Goal: Navigation & Orientation: Find specific page/section

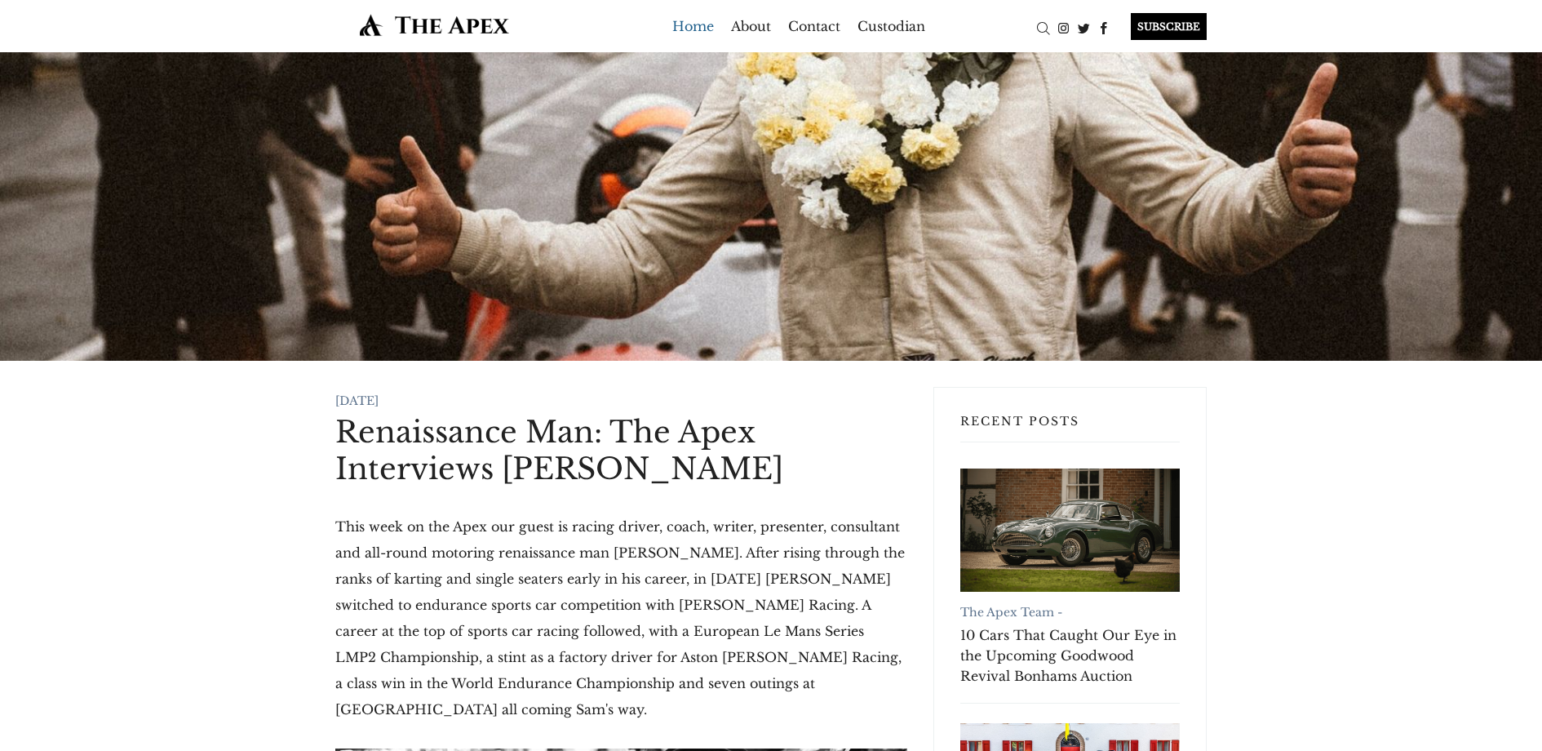
click at [695, 28] on link "Home" at bounding box center [693, 26] width 42 height 26
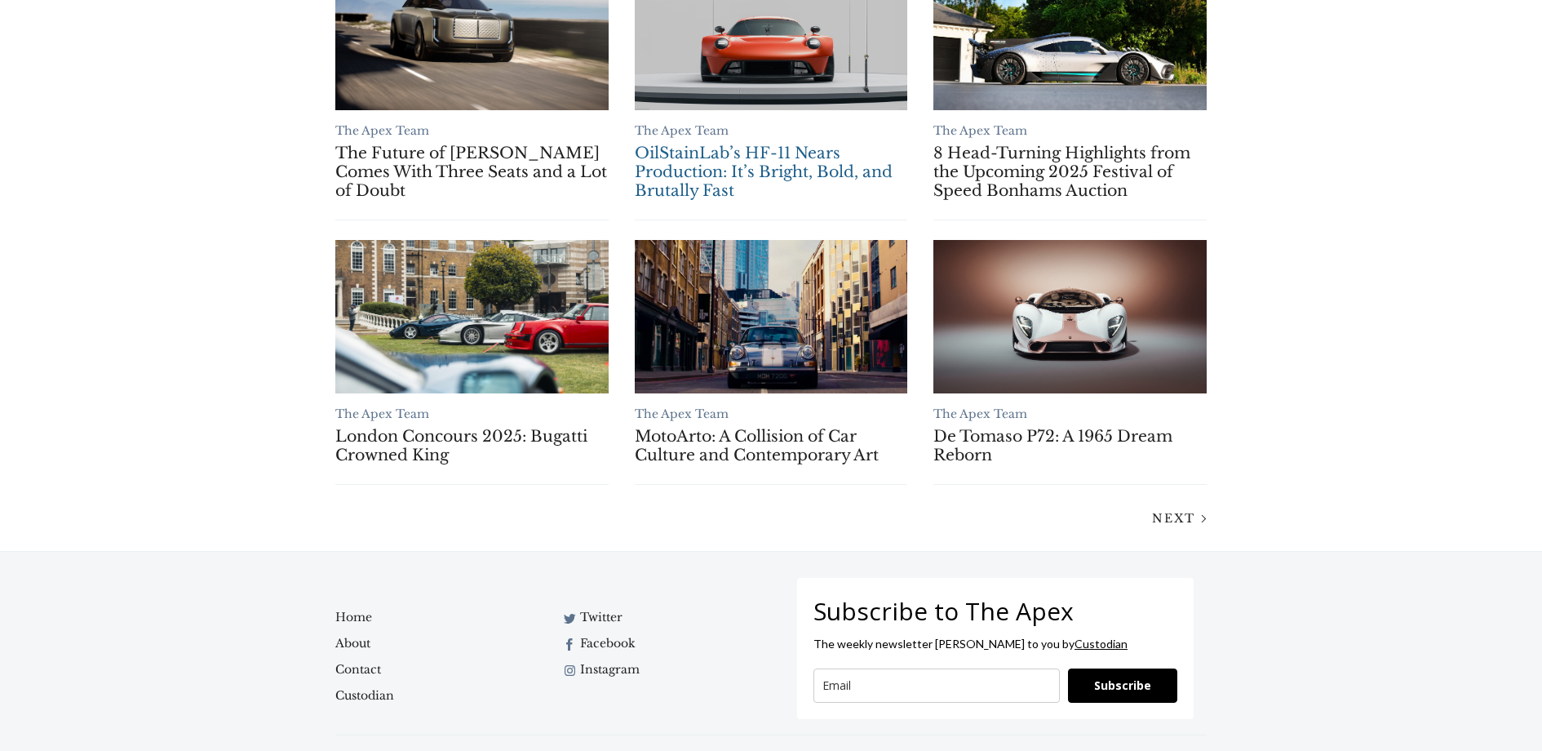
scroll to position [1294, 0]
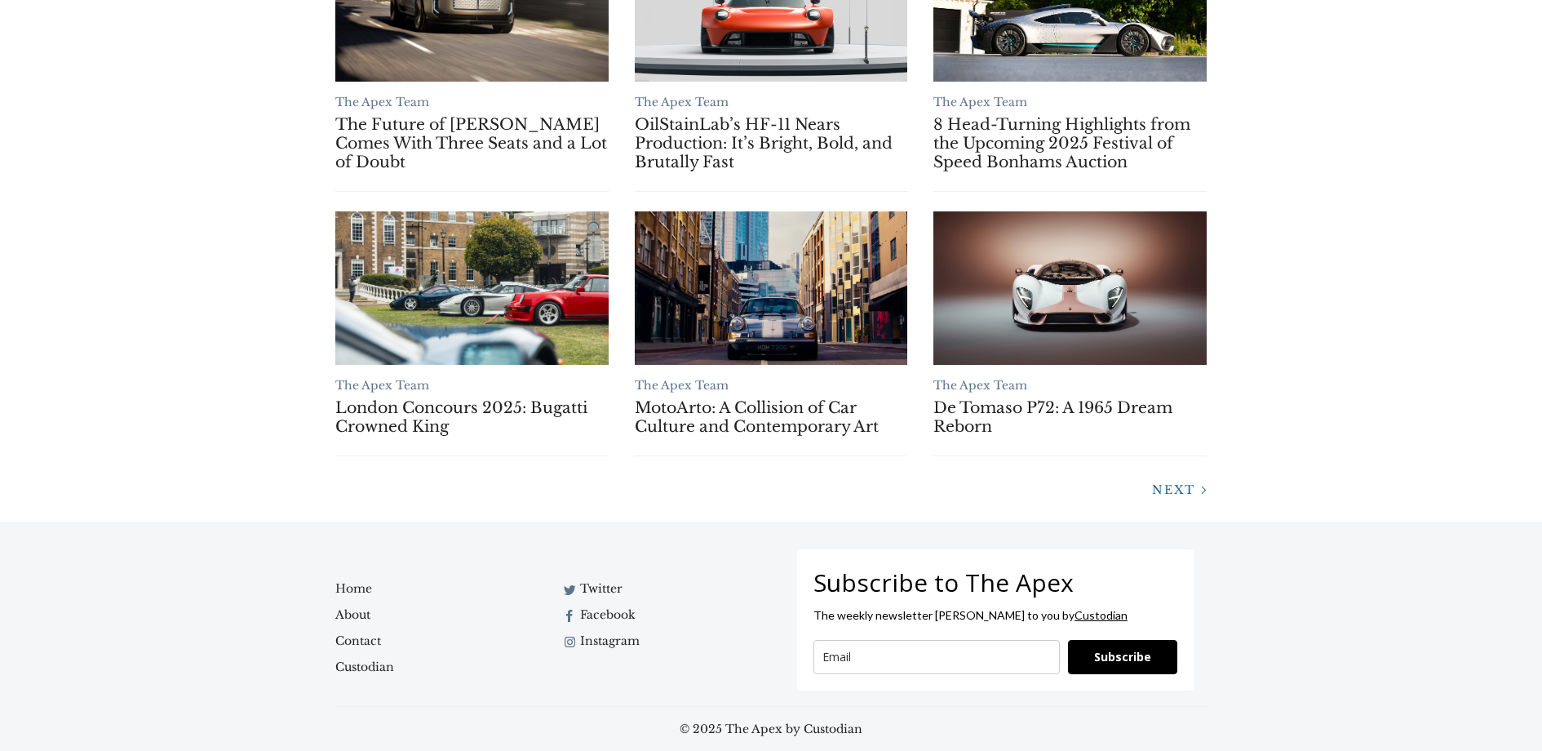
click at [1181, 491] on span "Next" at bounding box center [1173, 489] width 43 height 15
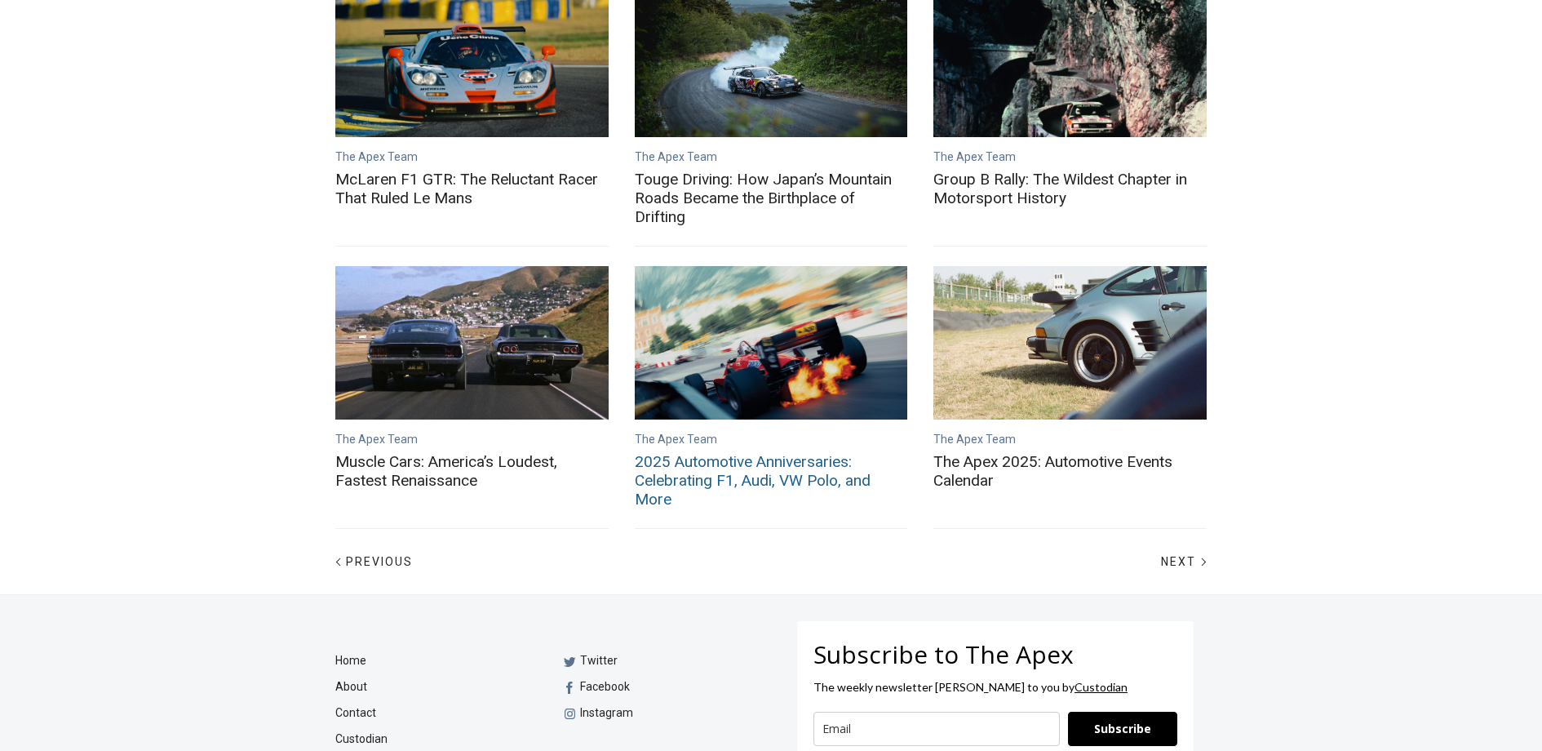
scroll to position [656, 0]
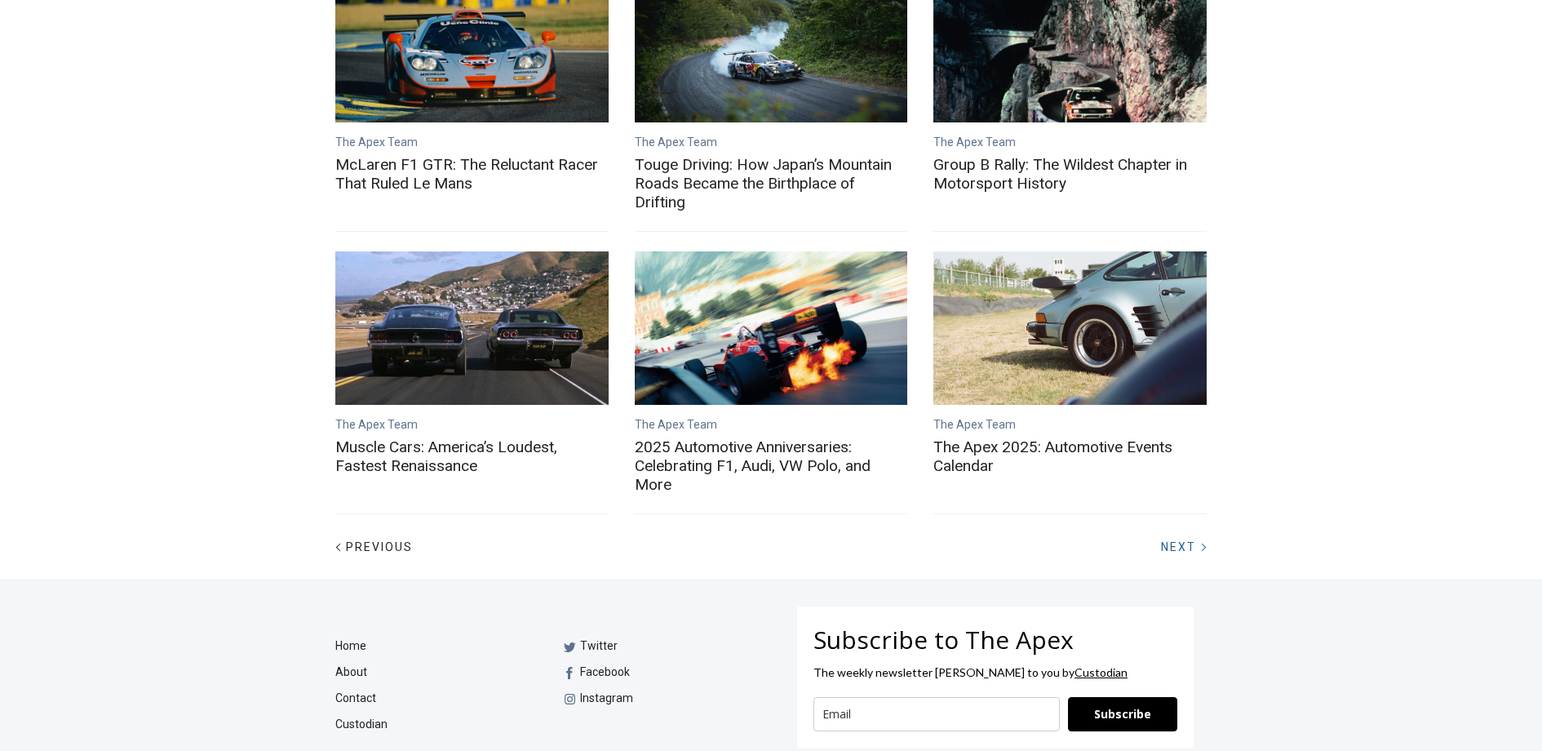
click at [1182, 545] on span "Next" at bounding box center [1178, 546] width 35 height 13
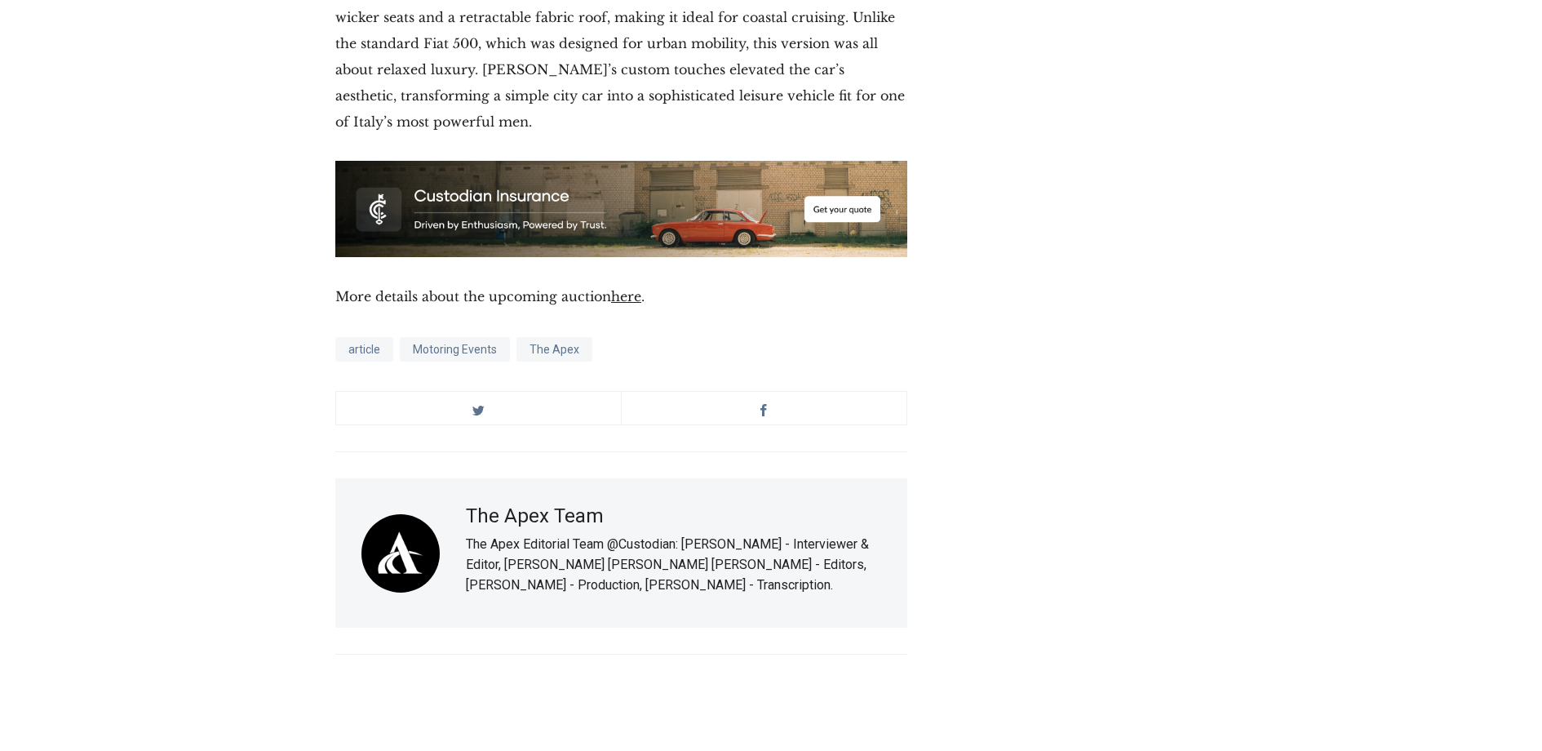
scroll to position [9117, 0]
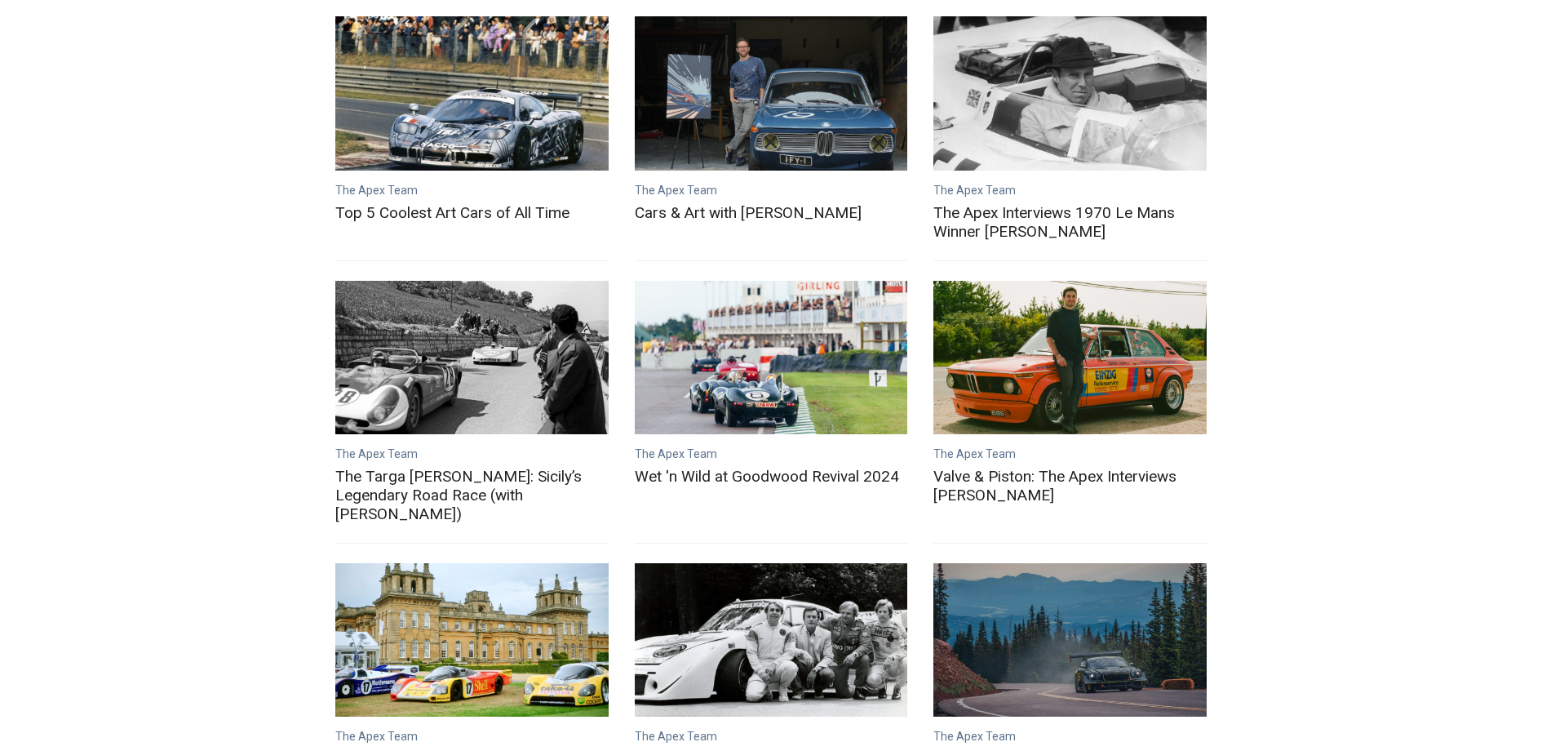
scroll to position [442, 0]
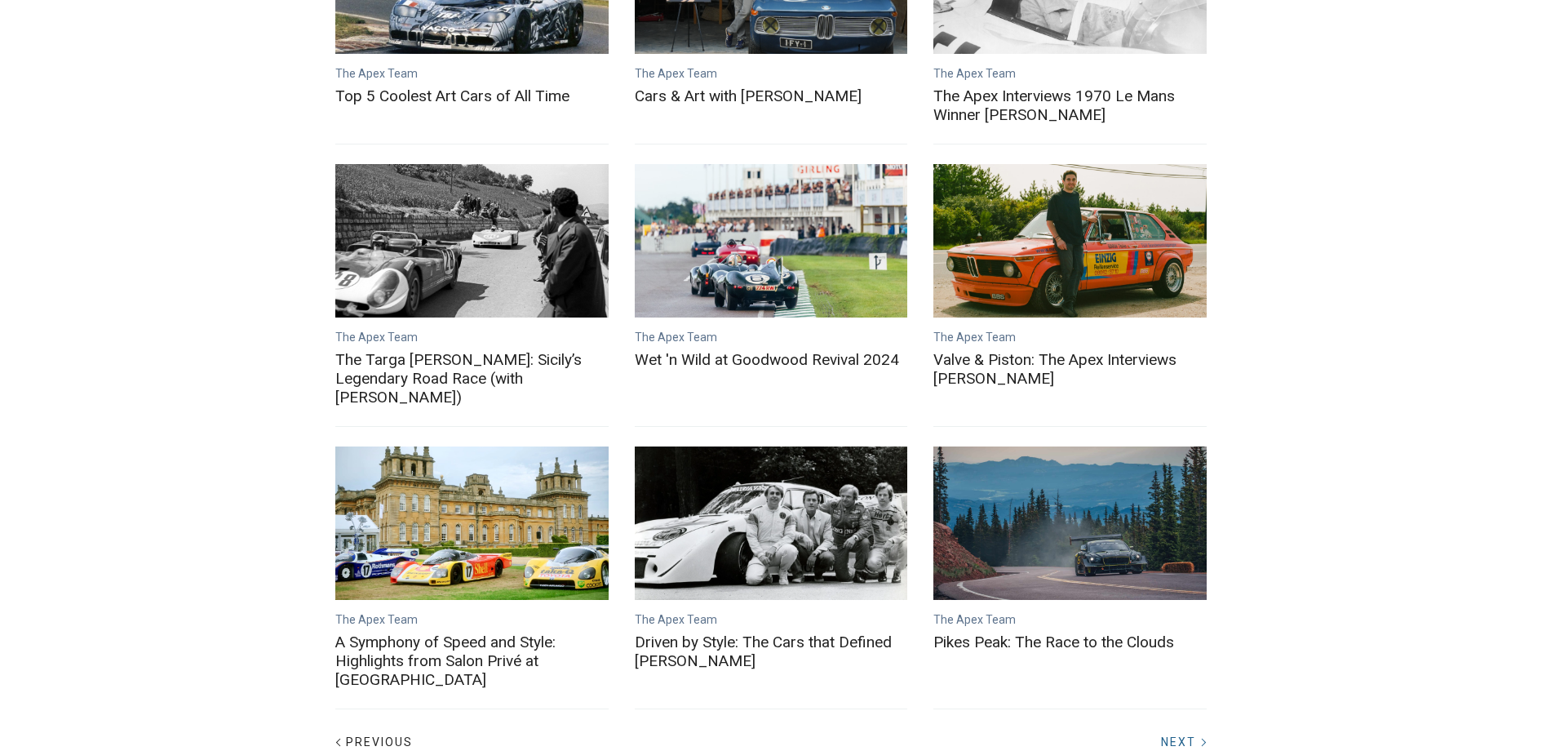
click at [1174, 735] on span "Next" at bounding box center [1178, 741] width 35 height 13
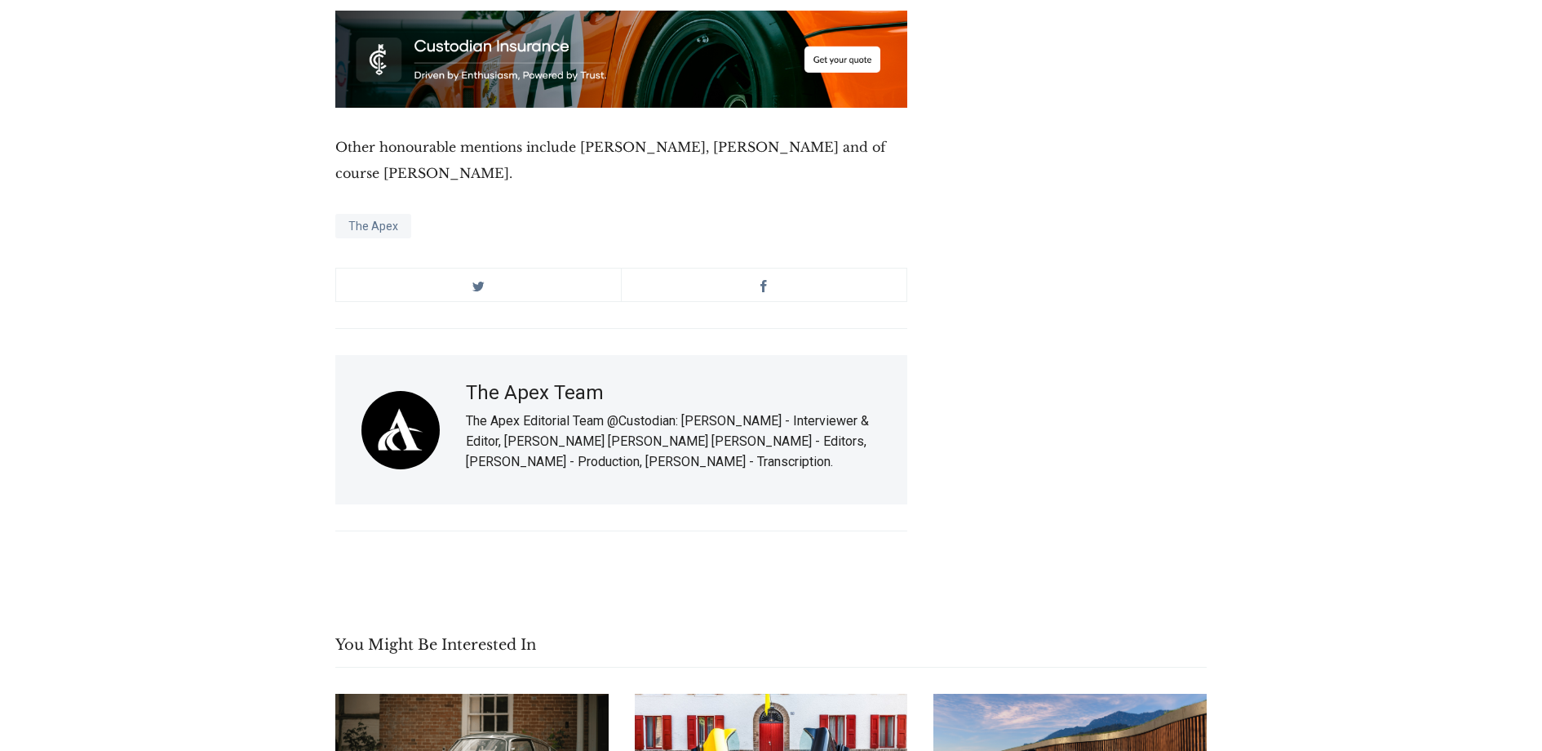
scroll to position [17663, 0]
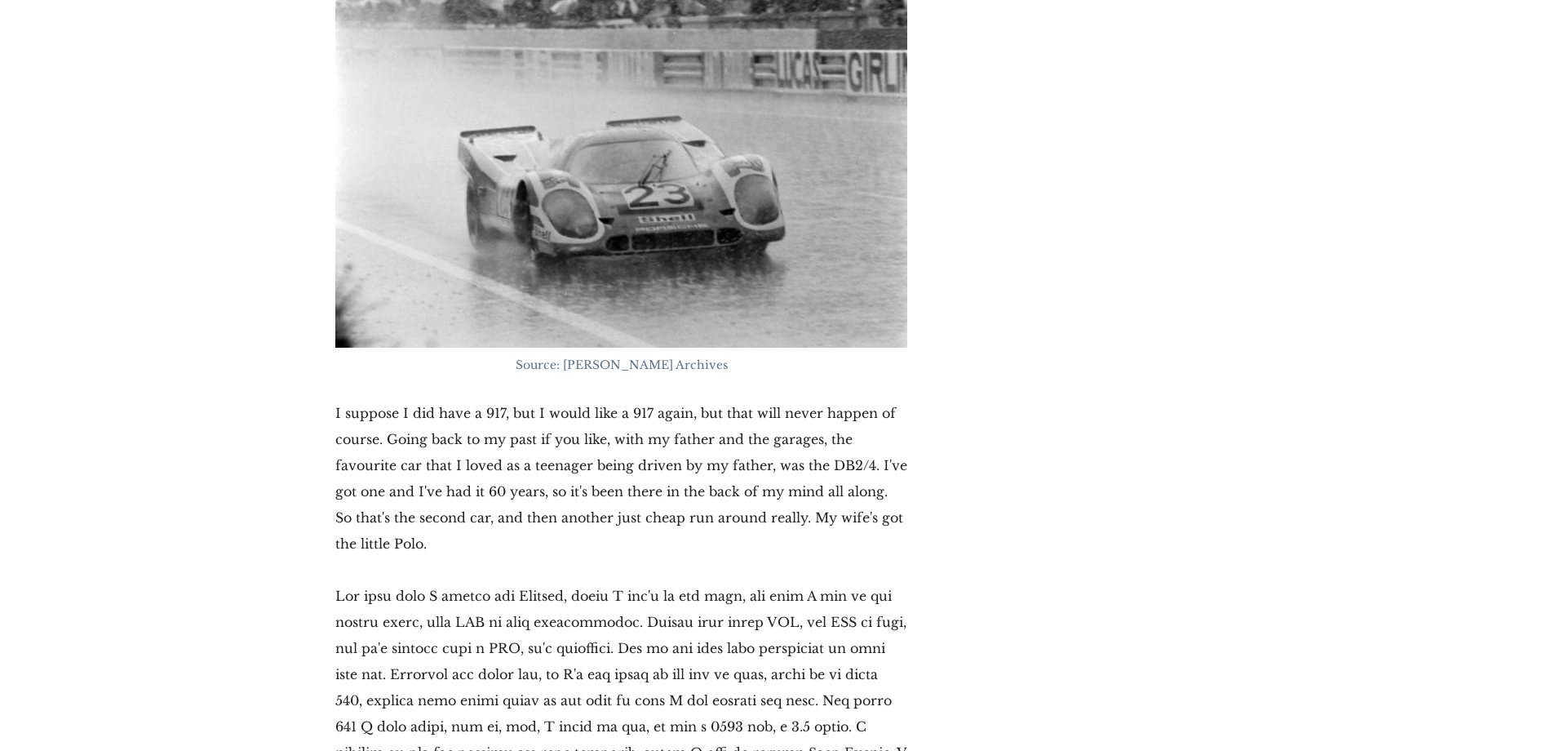
scroll to position [36395, 0]
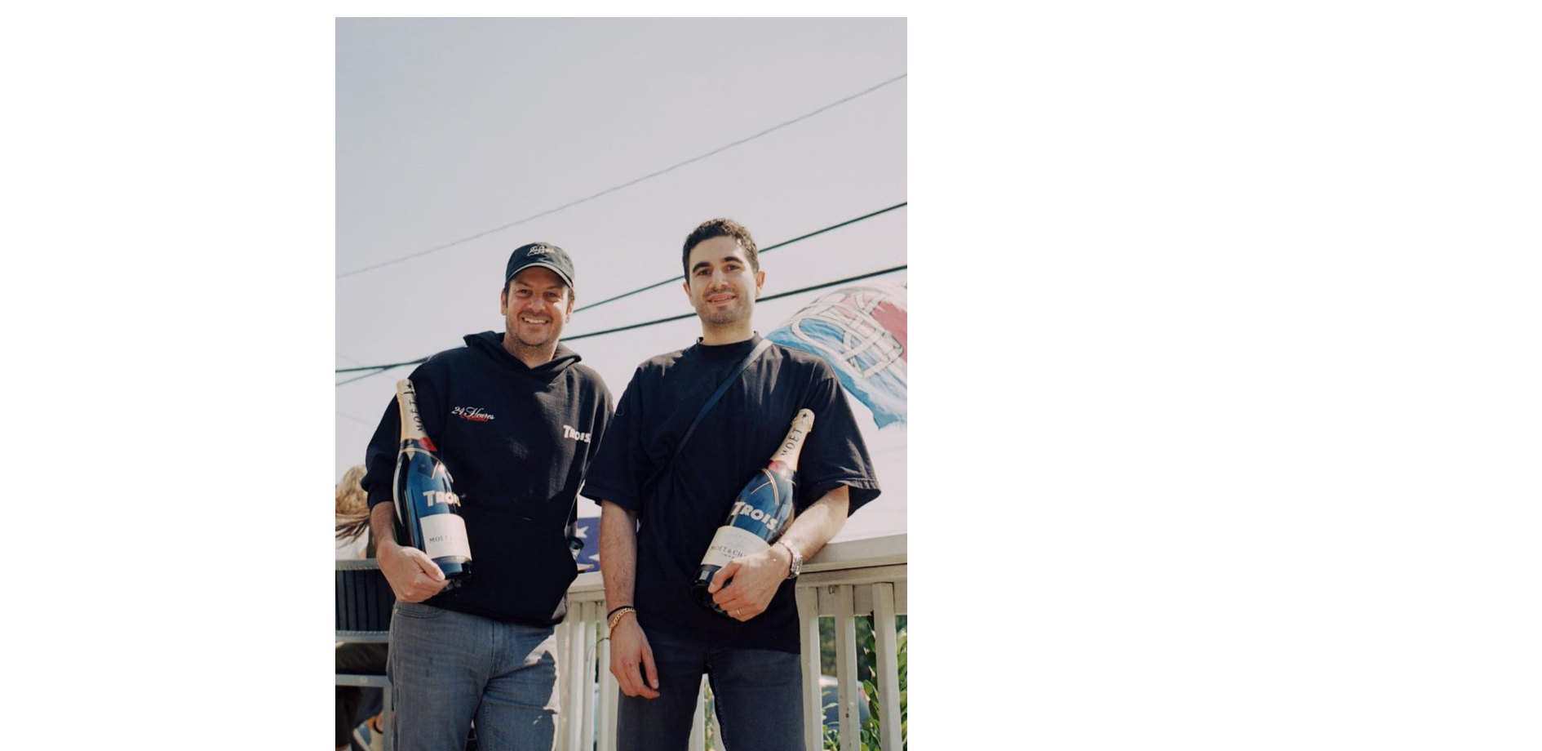
scroll to position [15978, 0]
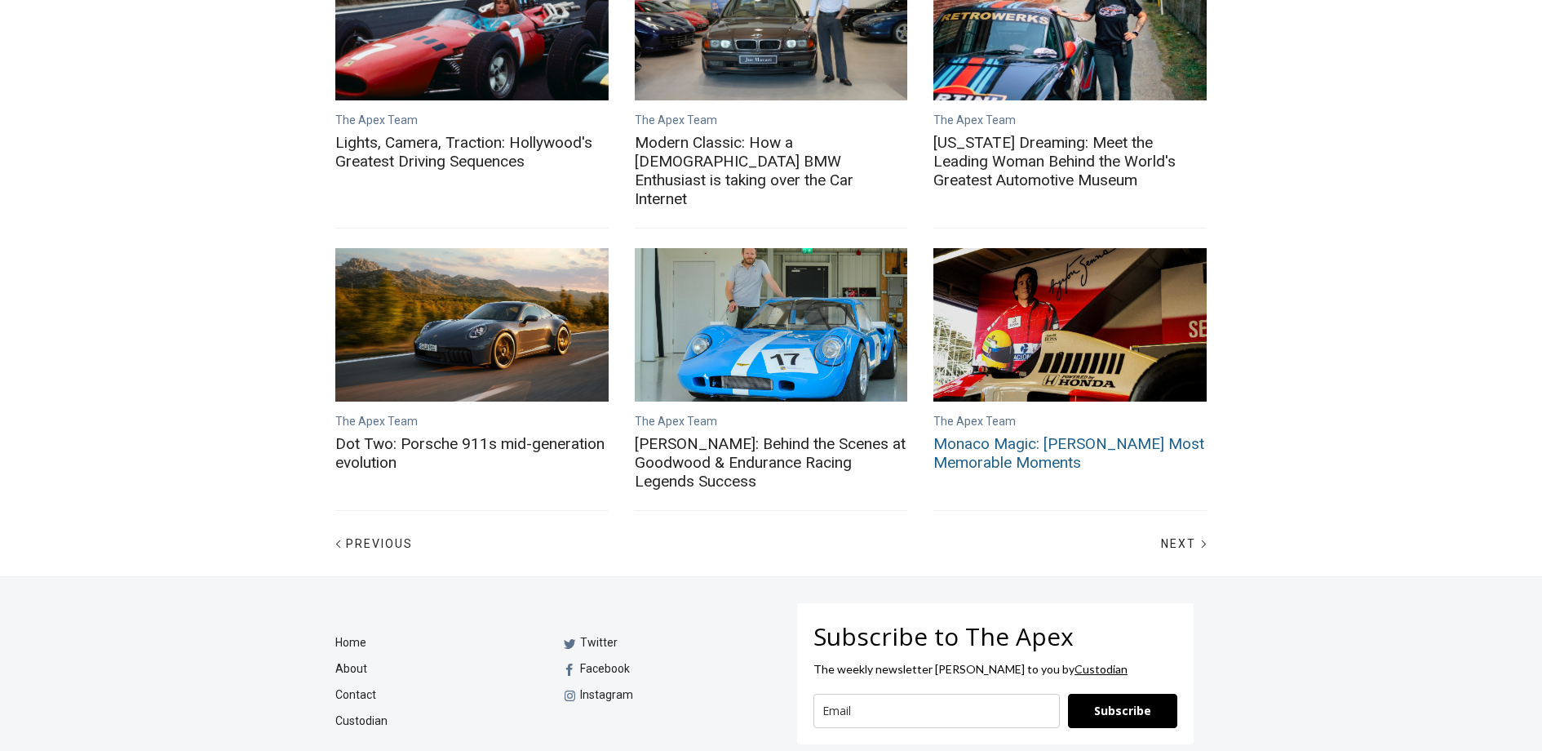
scroll to position [695, 0]
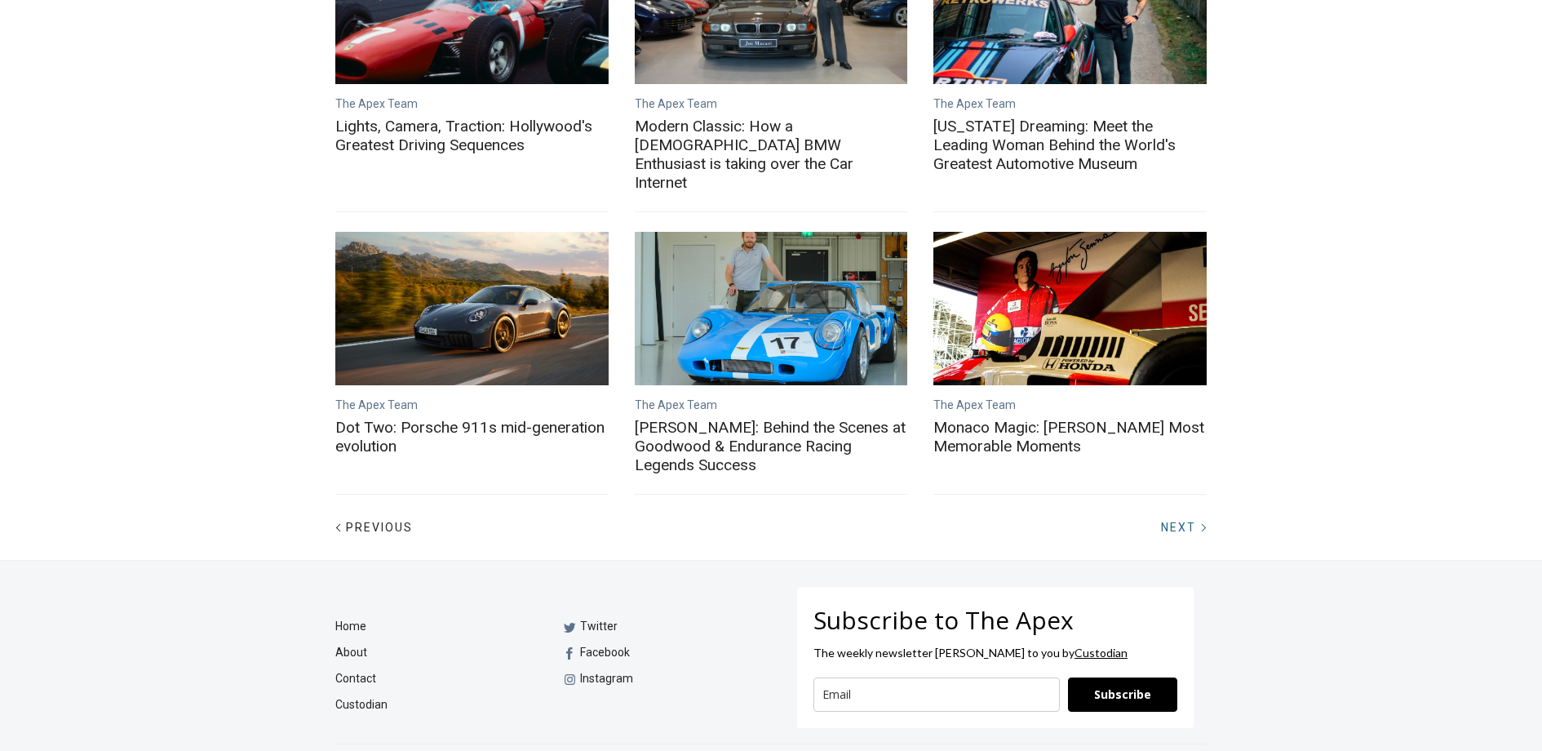
click at [1178, 521] on span "Next" at bounding box center [1178, 527] width 35 height 13
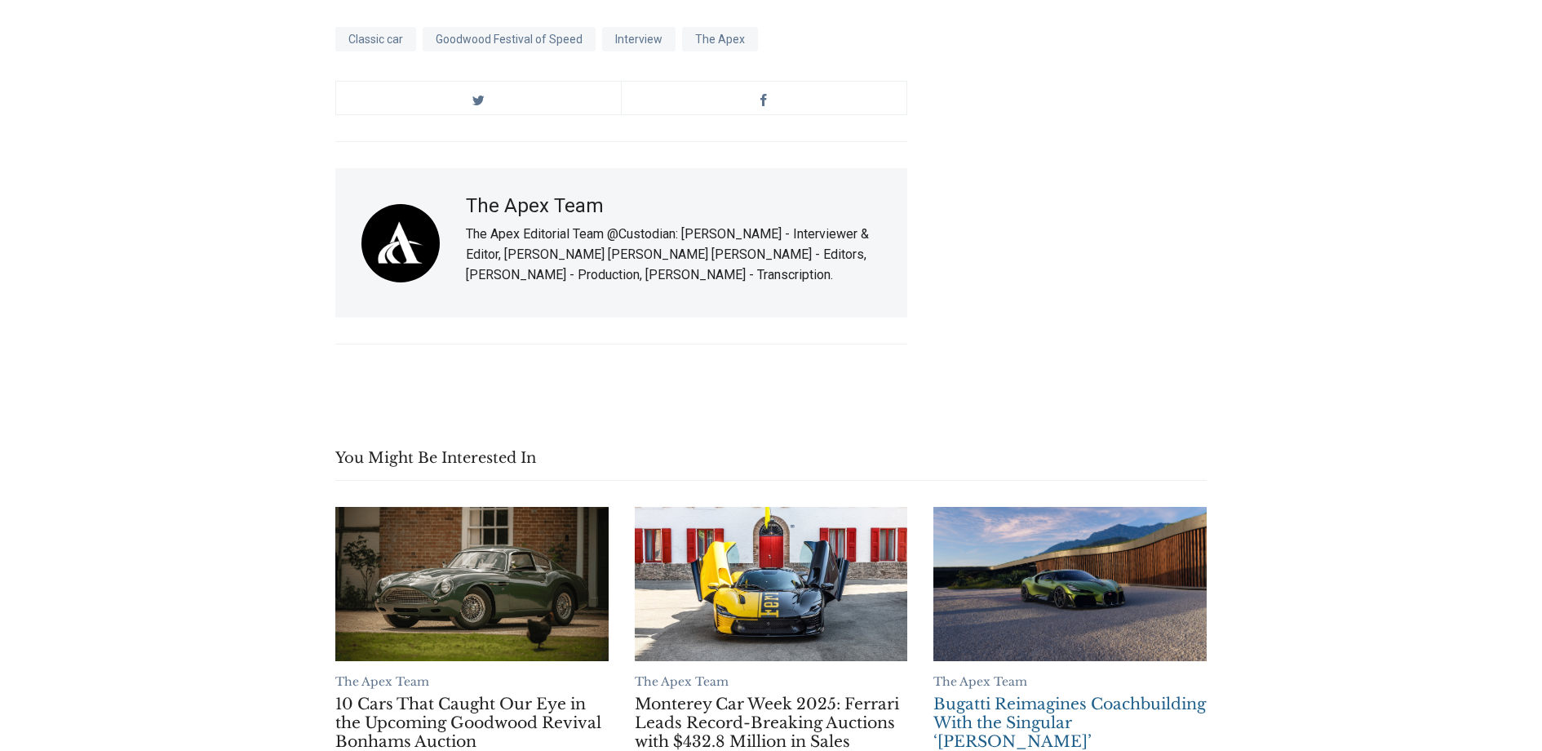
scroll to position [17352, 0]
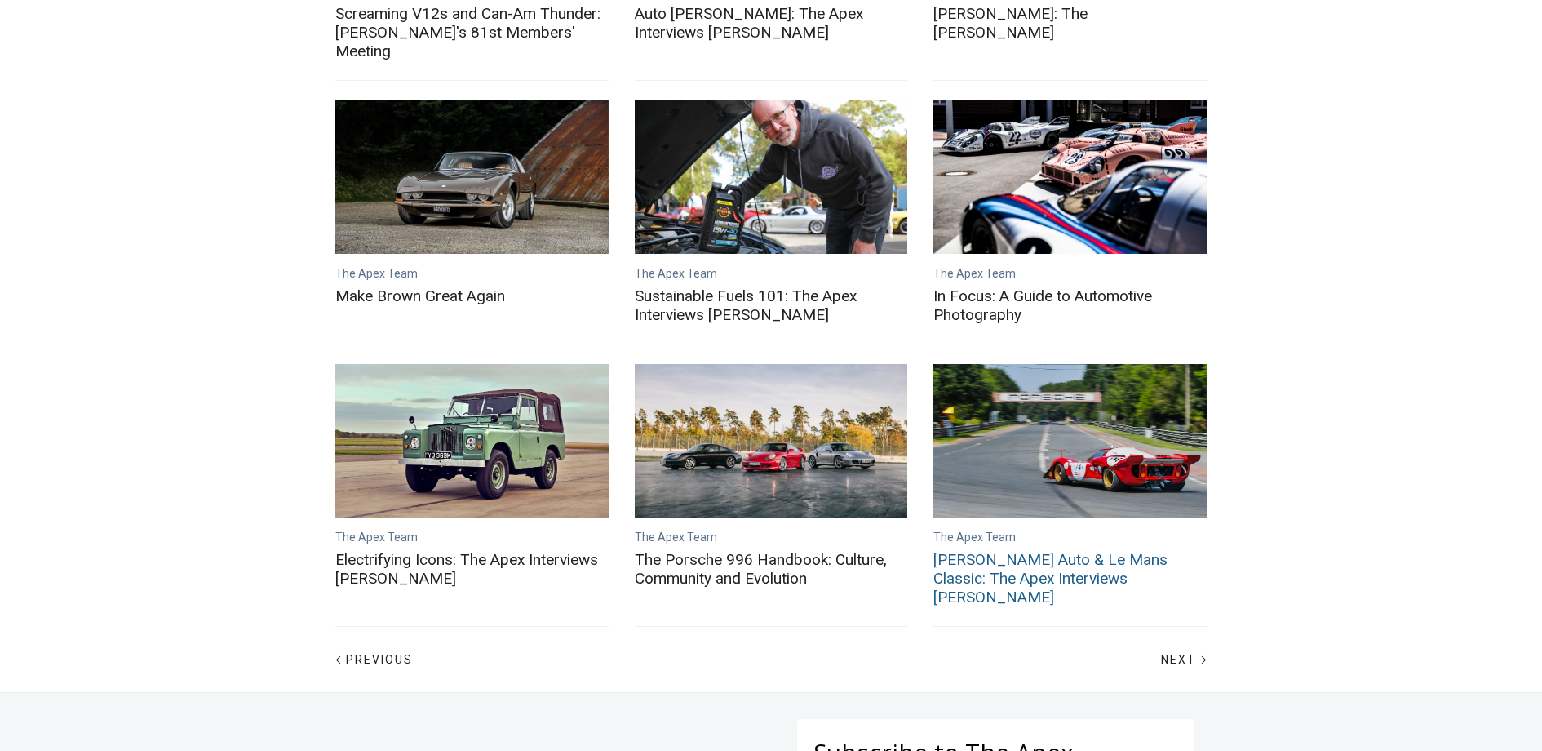
scroll to position [565, 0]
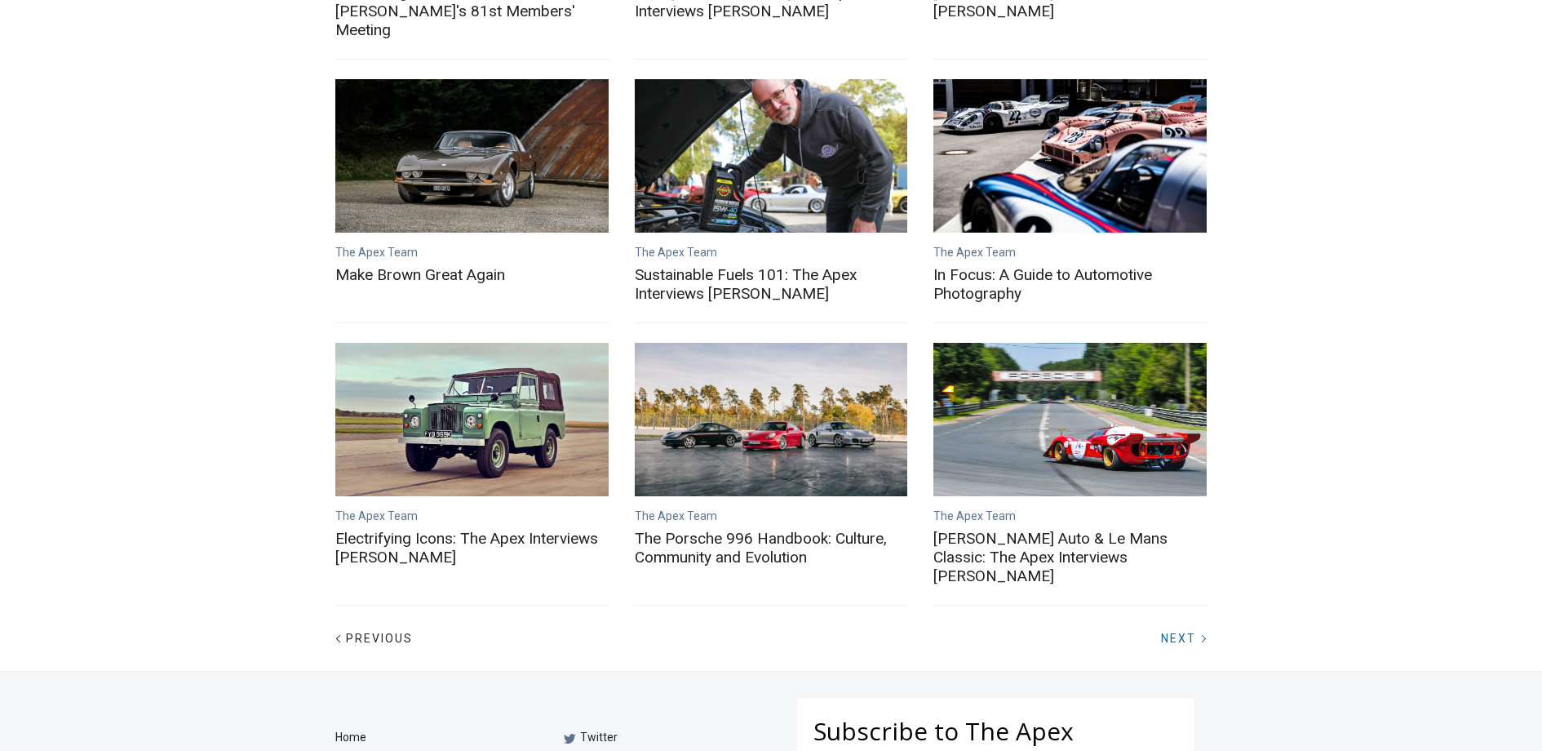
click at [1179, 632] on span "Next" at bounding box center [1178, 638] width 35 height 13
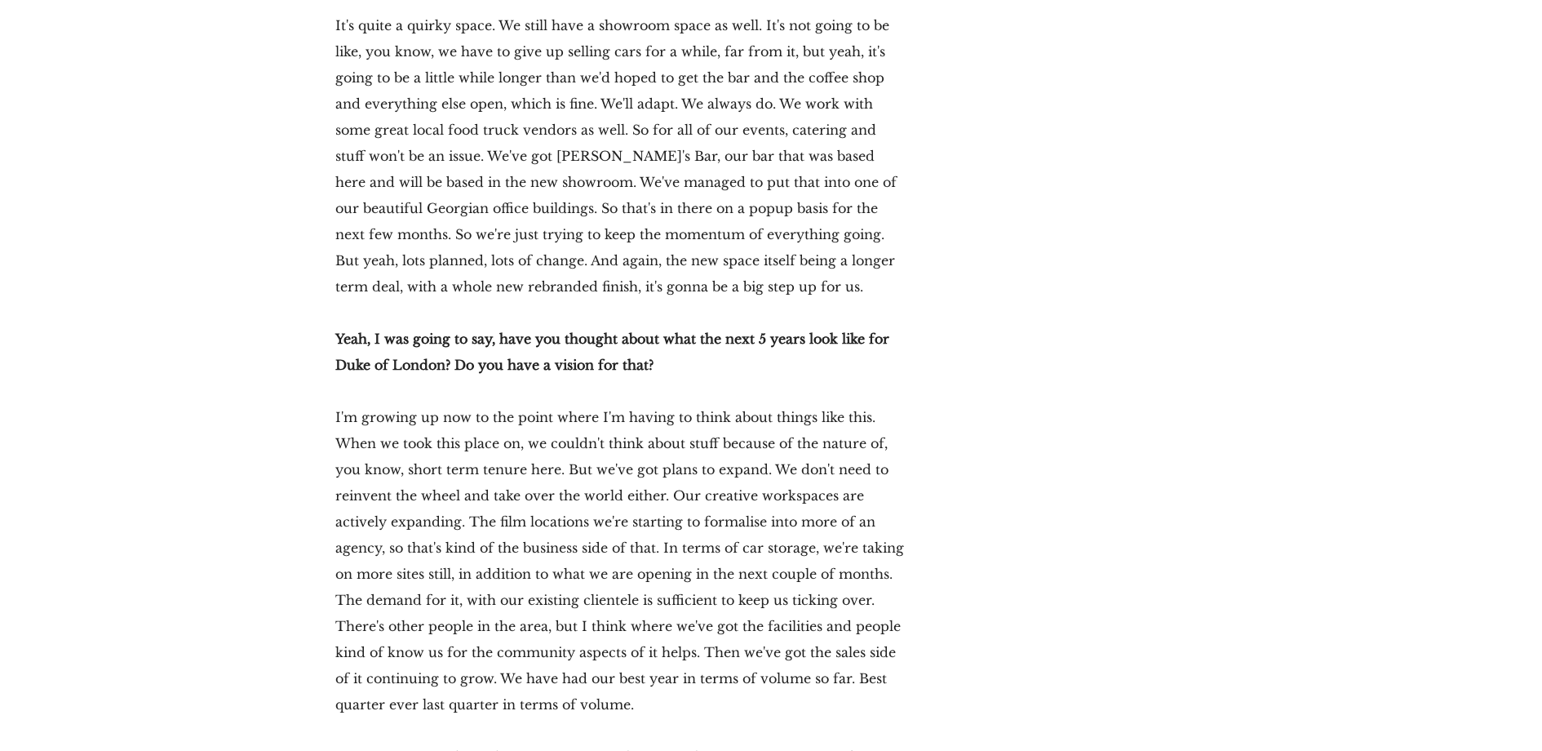
scroll to position [22322, 0]
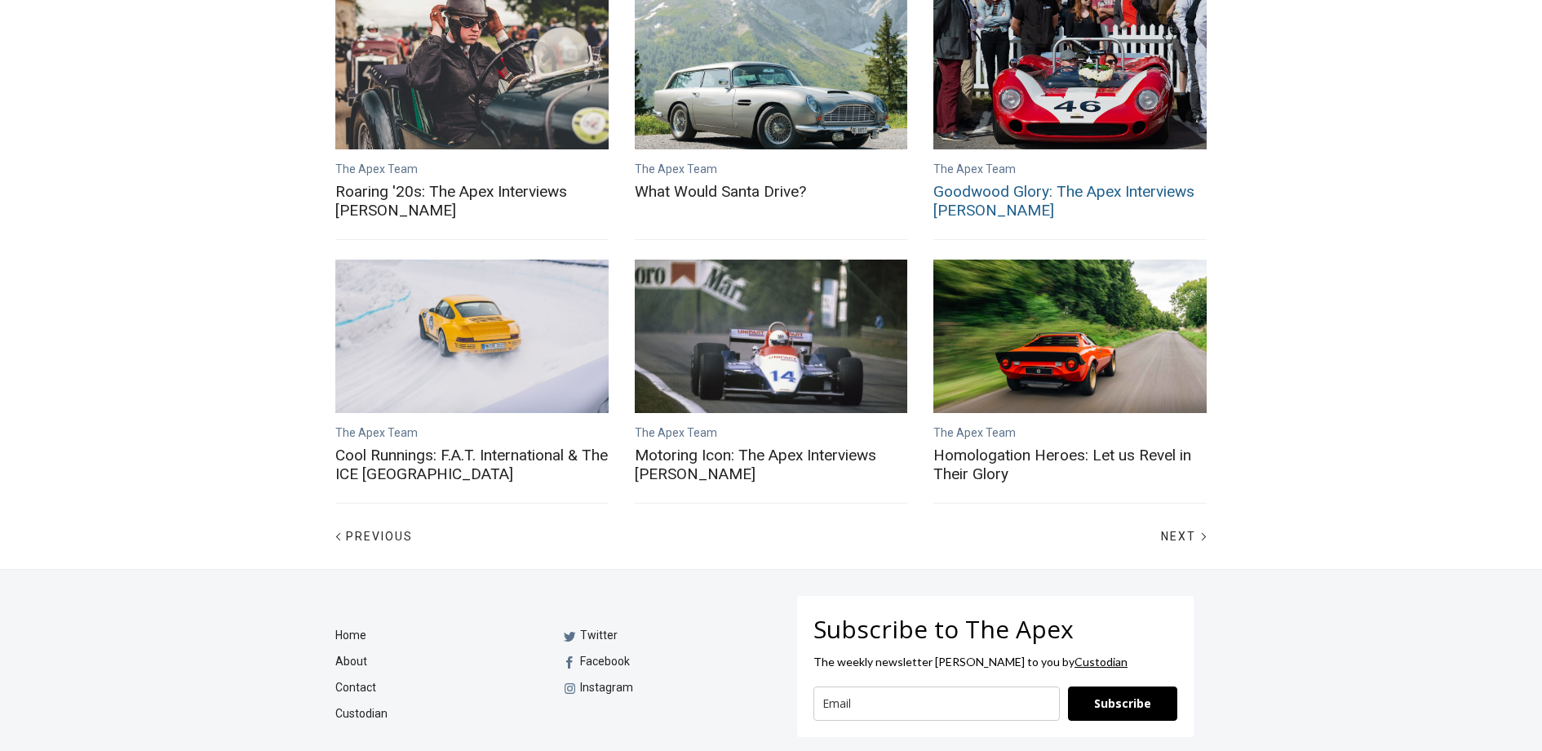
scroll to position [657, 0]
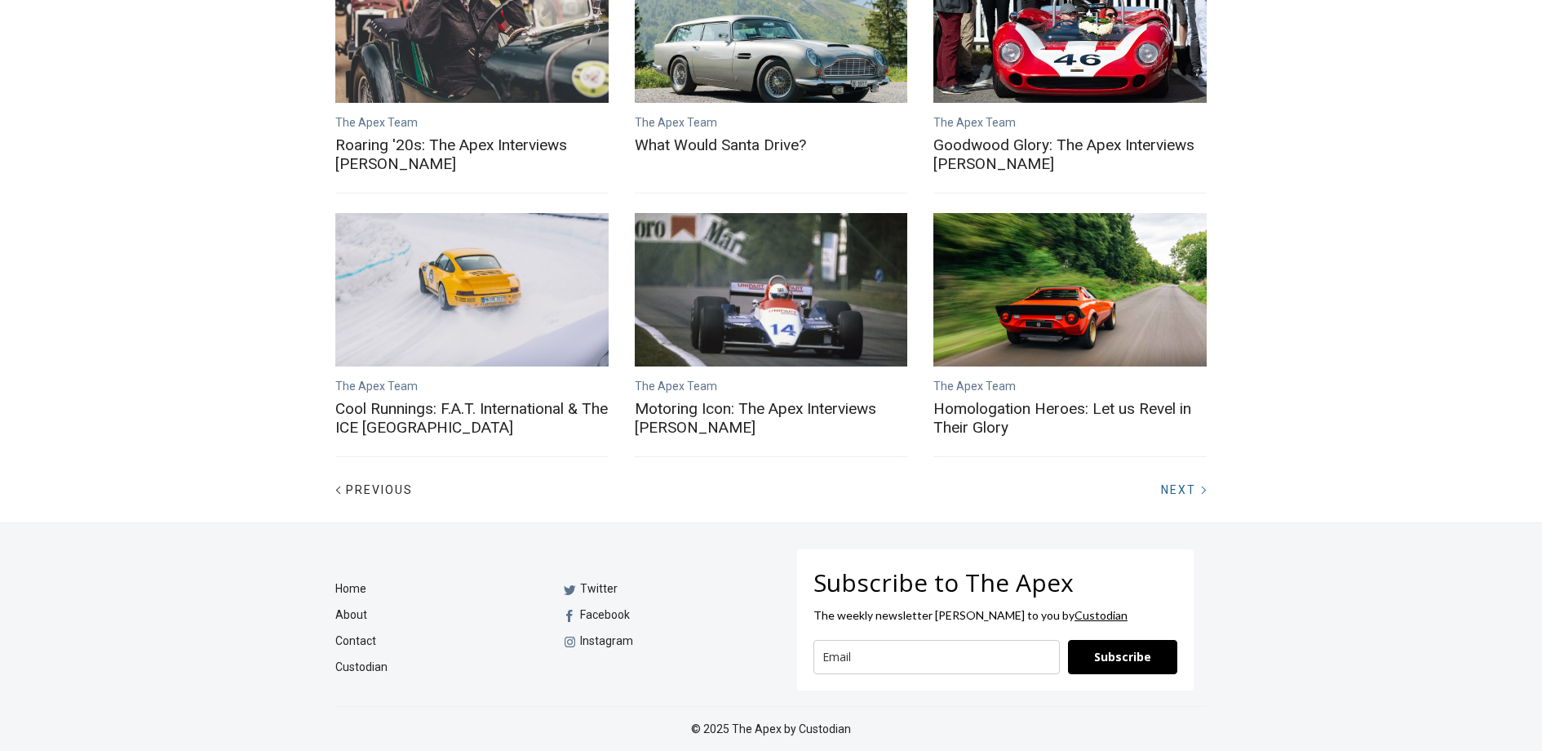
click at [1183, 486] on span "Next" at bounding box center [1178, 489] width 35 height 13
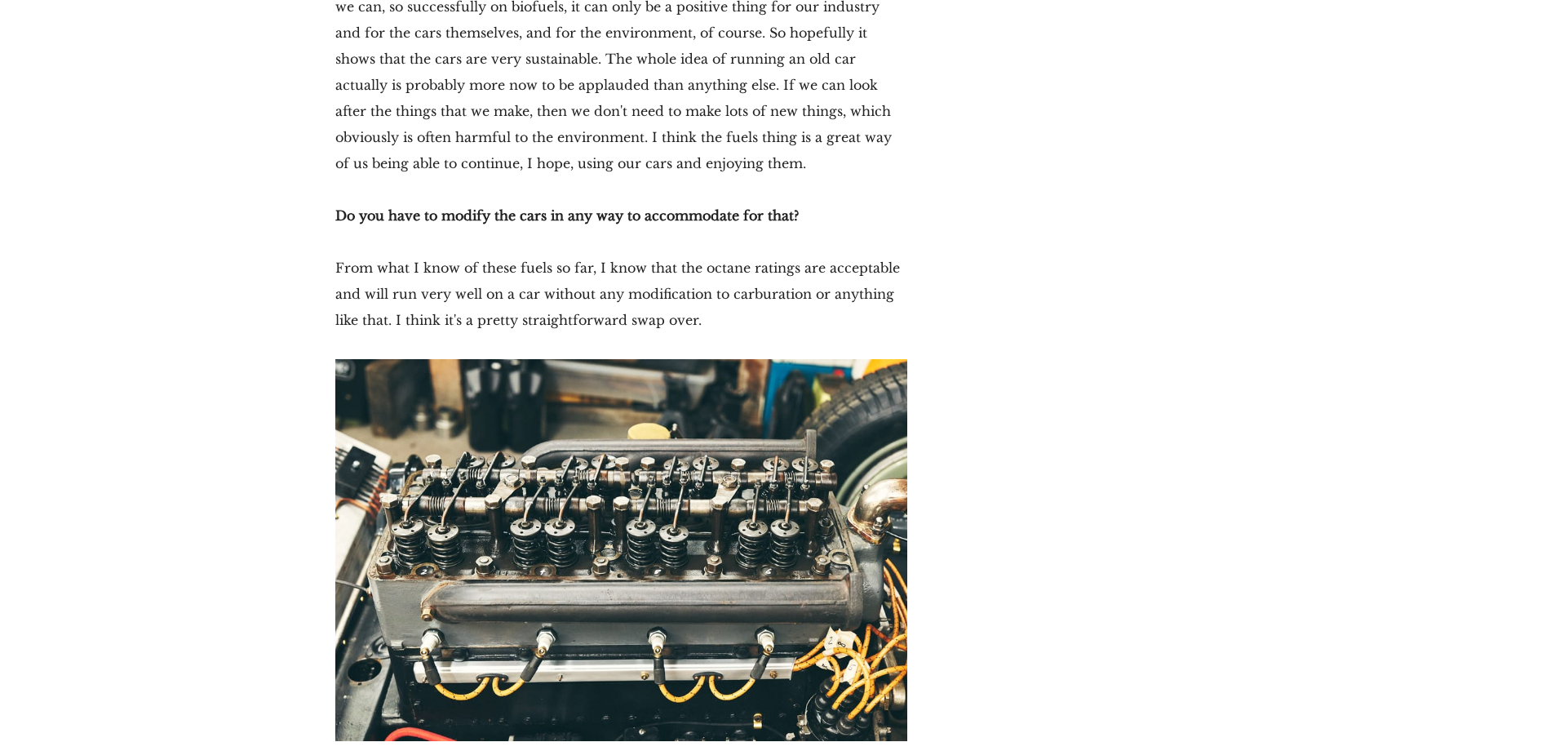
scroll to position [19693, 0]
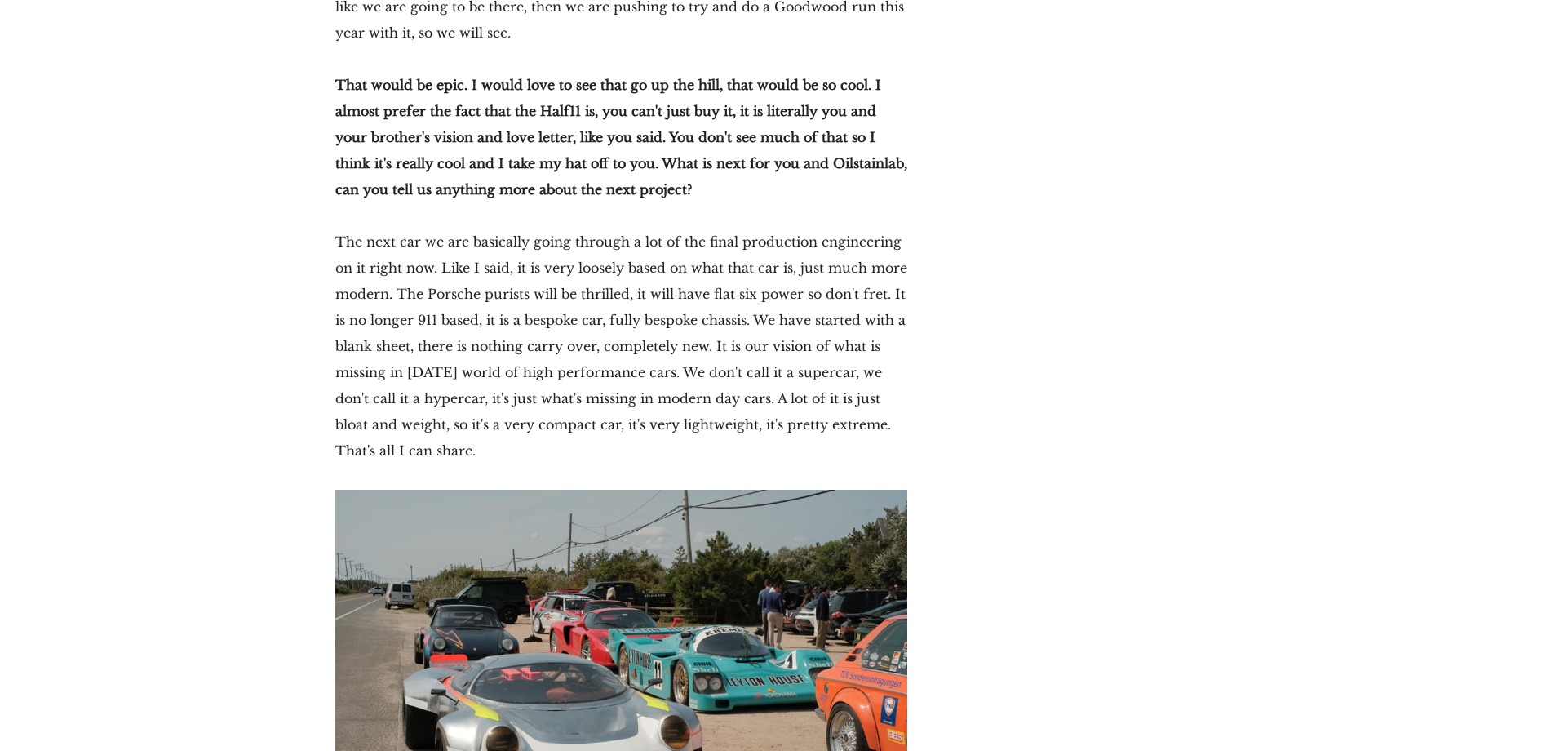
scroll to position [31558, 0]
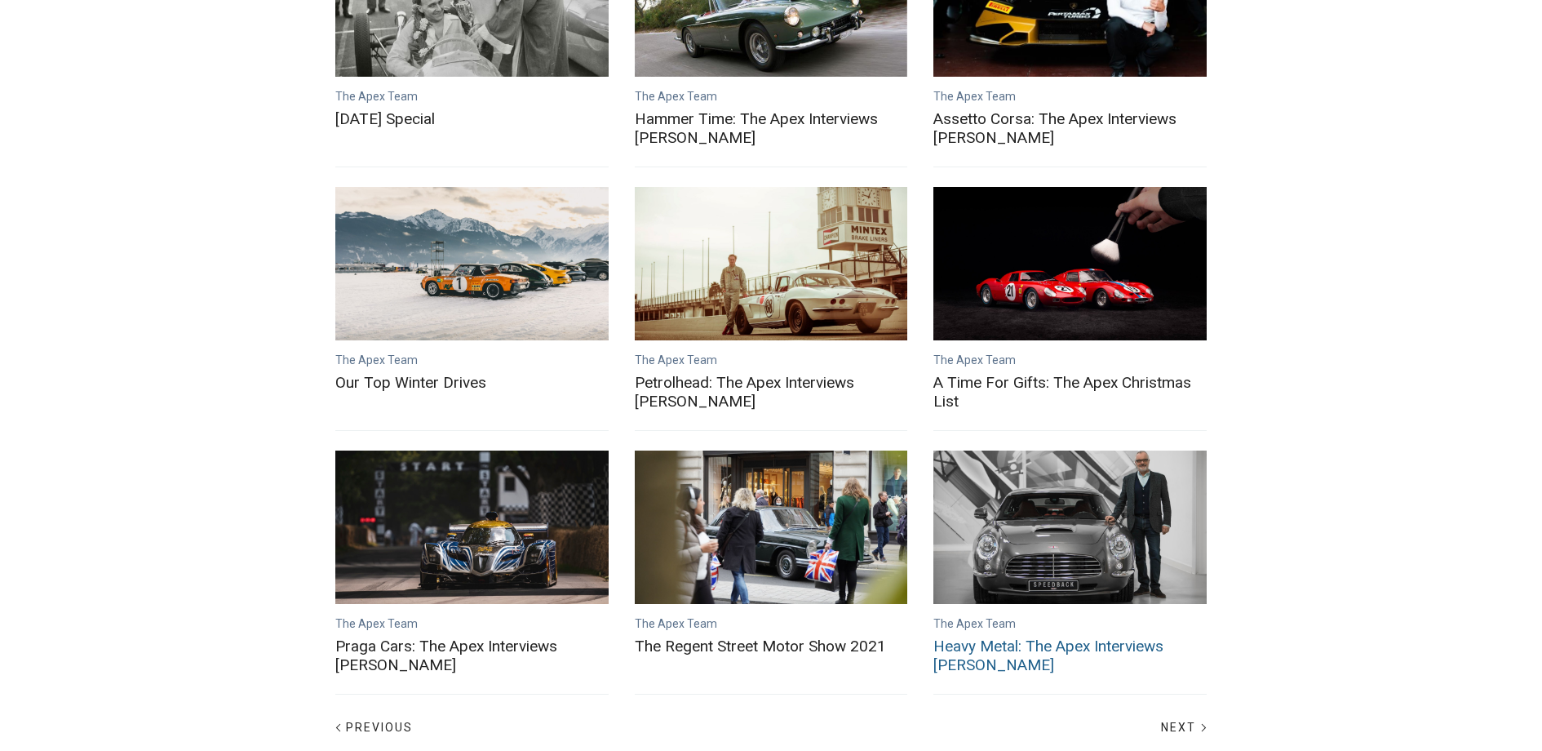
scroll to position [657, 0]
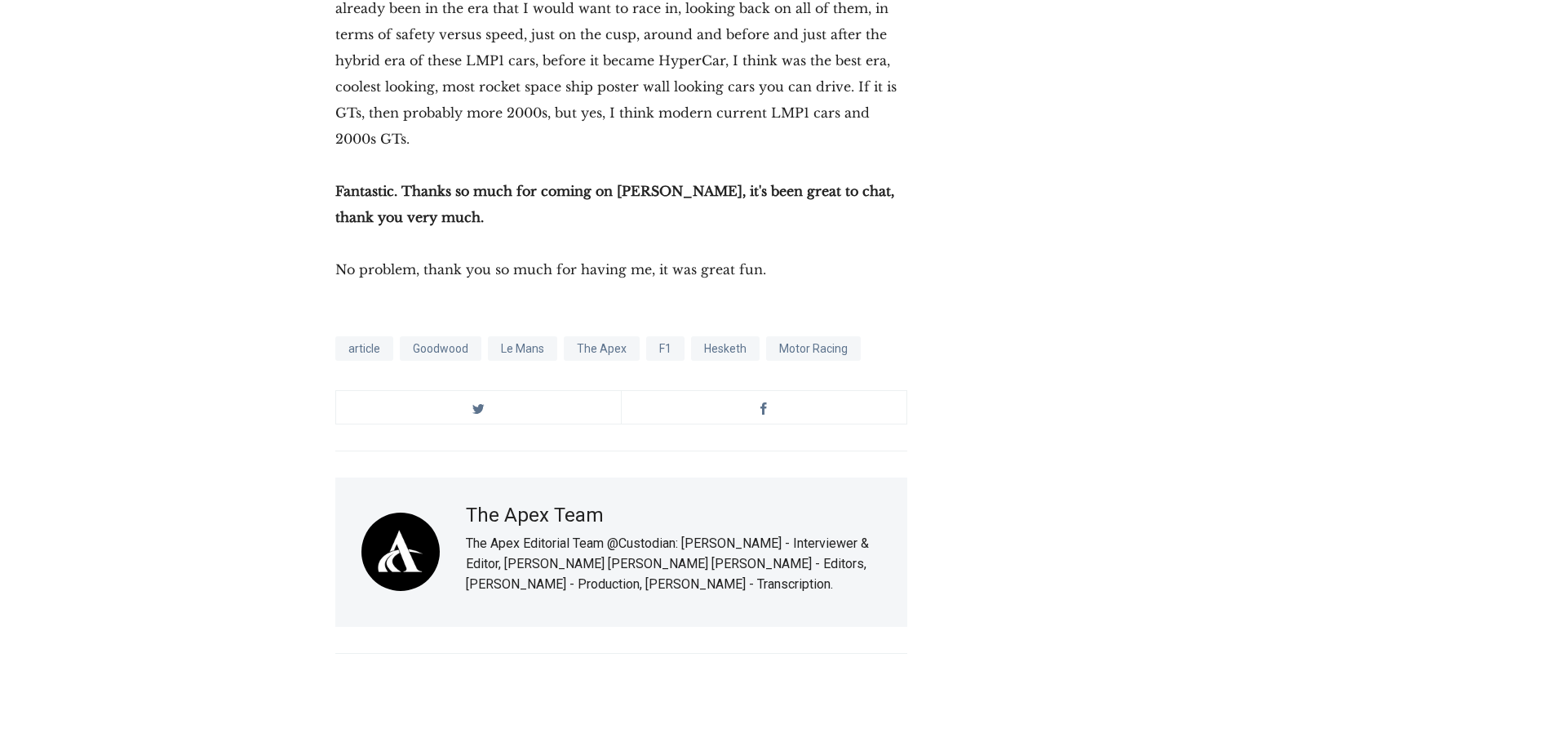
scroll to position [17934, 0]
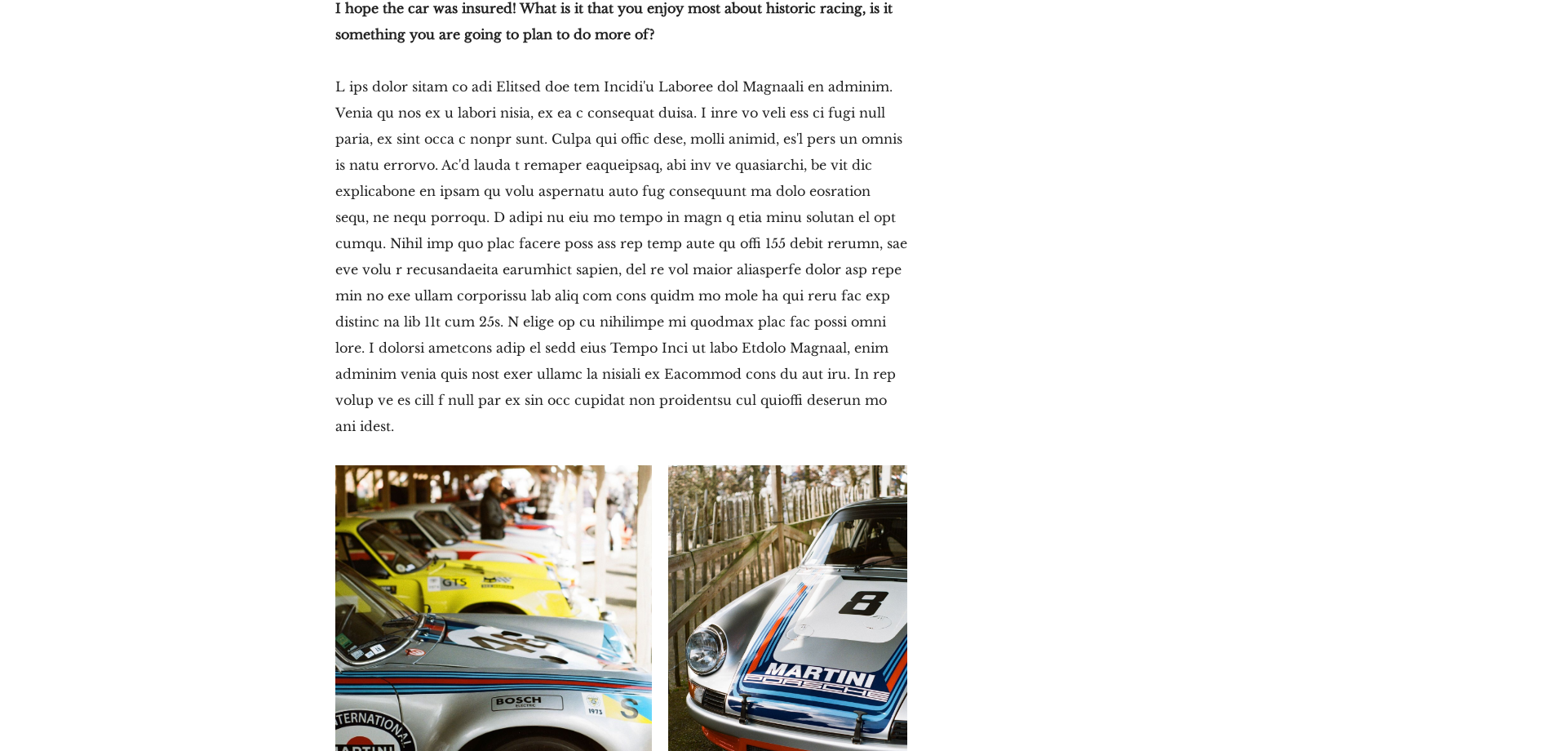
scroll to position [7848, 0]
